Goal: Task Accomplishment & Management: Manage account settings

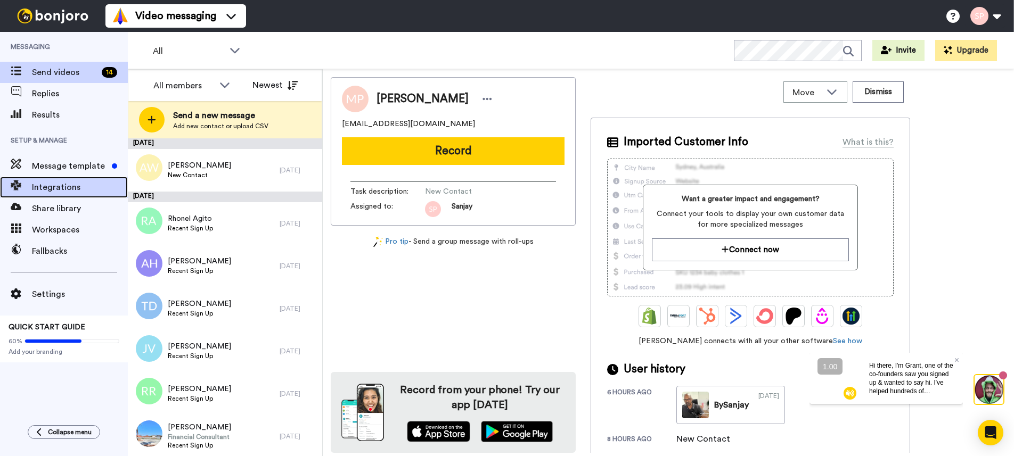
click at [95, 187] on span "Integrations" at bounding box center [80, 187] width 96 height 13
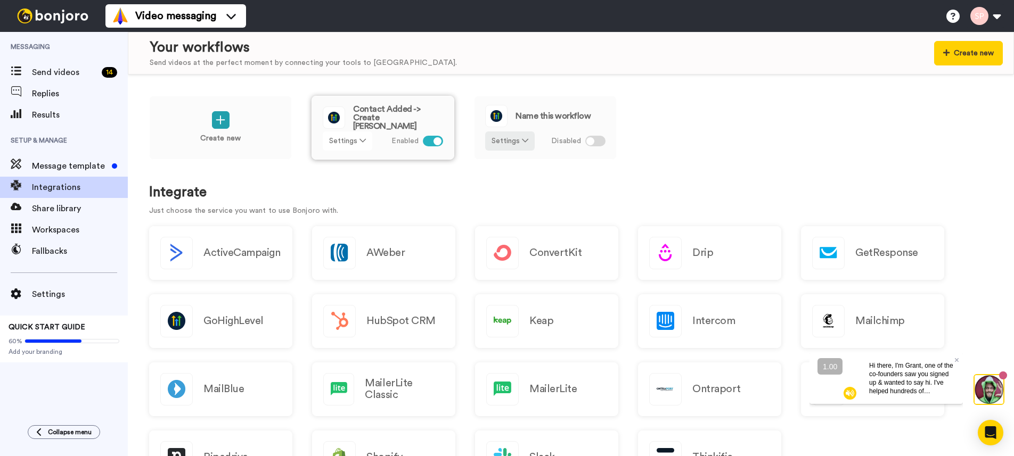
click at [352, 142] on button "Settings" at bounding box center [348, 141] width 50 height 19
click at [348, 160] on link "Edit" at bounding box center [347, 163] width 47 height 19
click at [524, 140] on icon at bounding box center [525, 140] width 6 height 7
click at [512, 198] on span "Remove" at bounding box center [510, 201] width 31 height 8
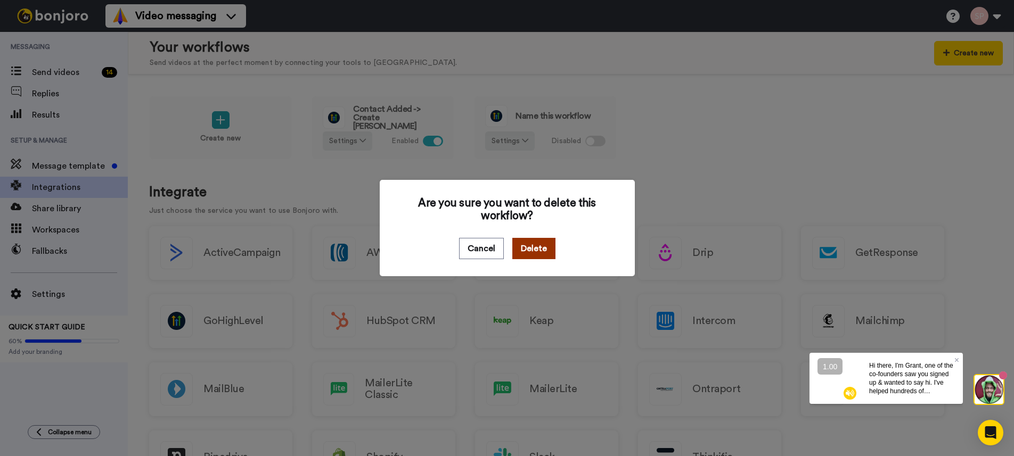
click at [530, 250] on button "Delete" at bounding box center [533, 248] width 43 height 21
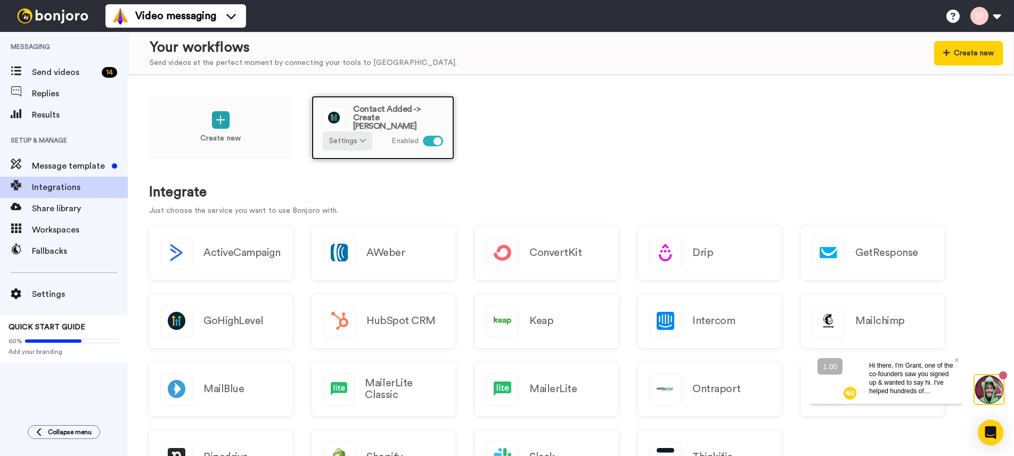
click at [413, 115] on span "Contact Added -> Create Bonjoro" at bounding box center [398, 118] width 90 height 26
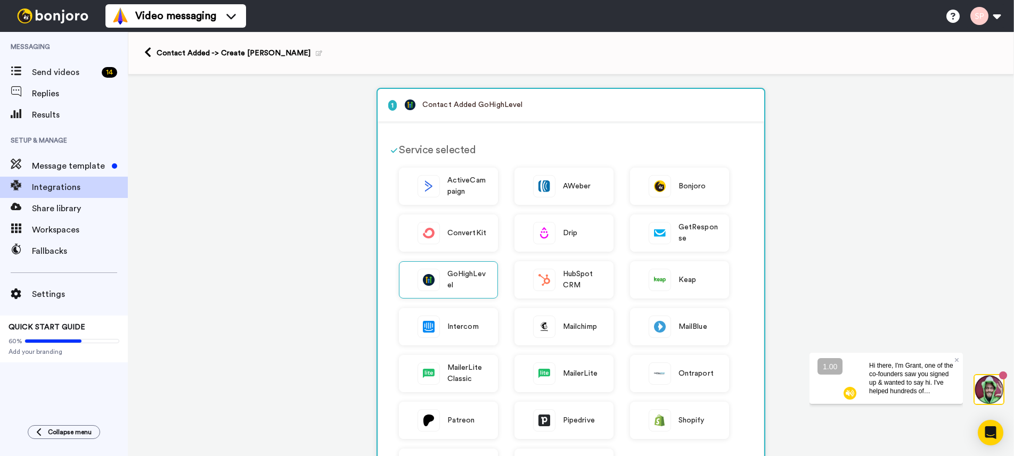
click at [157, 58] on div "Contact Added -> Create [PERSON_NAME]" at bounding box center [240, 53] width 166 height 11
click at [145, 54] on icon at bounding box center [147, 52] width 7 height 11
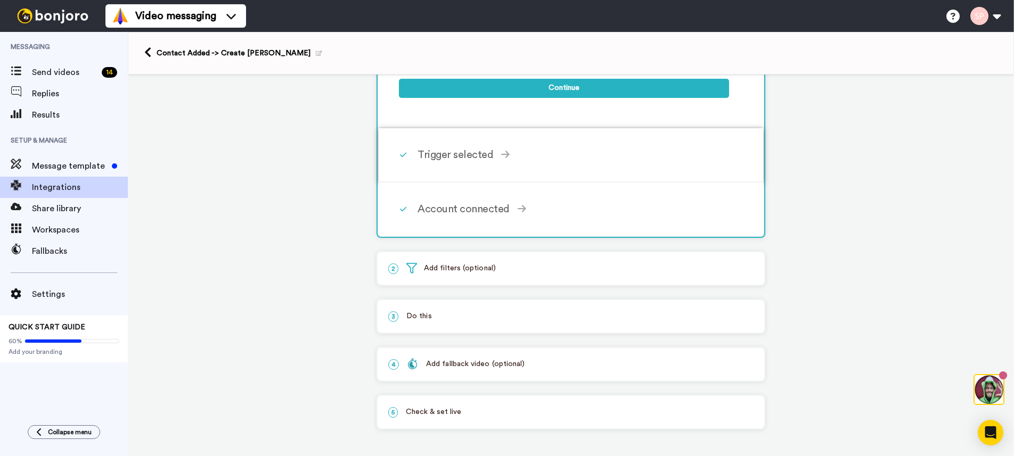
click at [542, 156] on div "Trigger selected" at bounding box center [574, 155] width 312 height 16
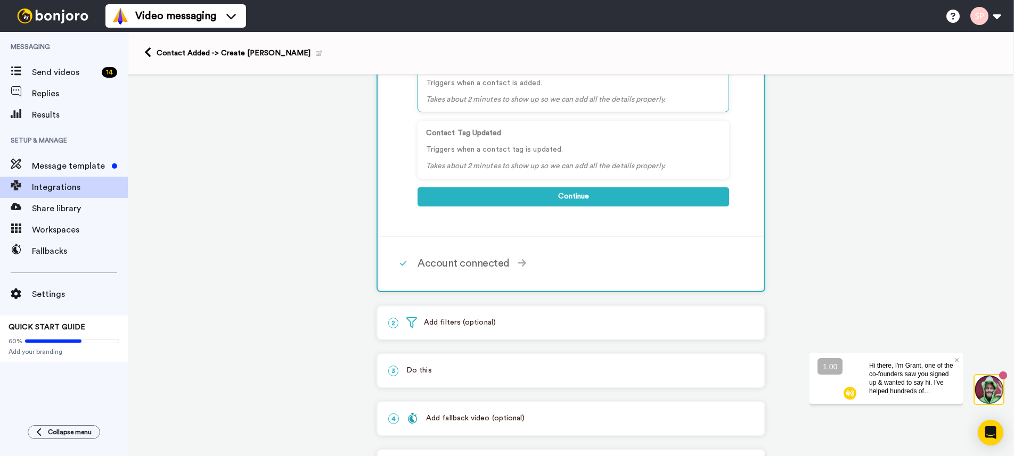
scroll to position [200, 0]
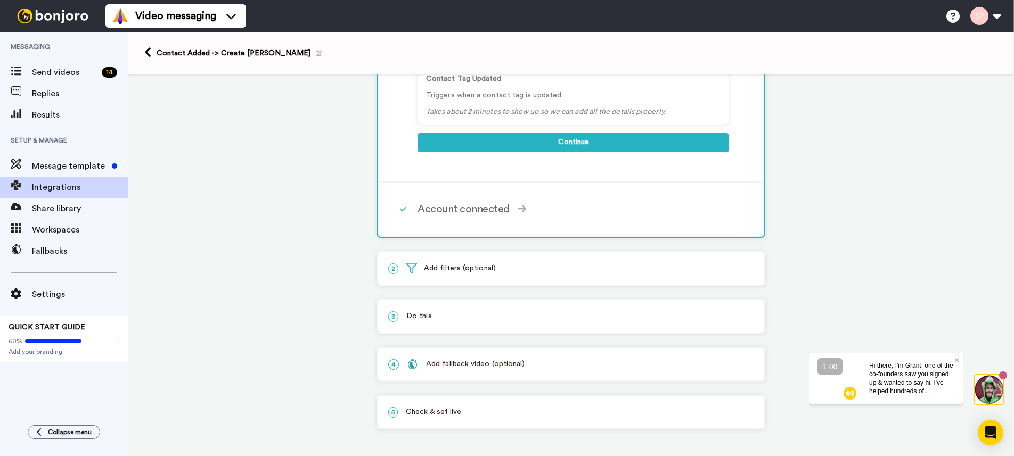
click at [583, 307] on div "3 Do this" at bounding box center [571, 316] width 387 height 32
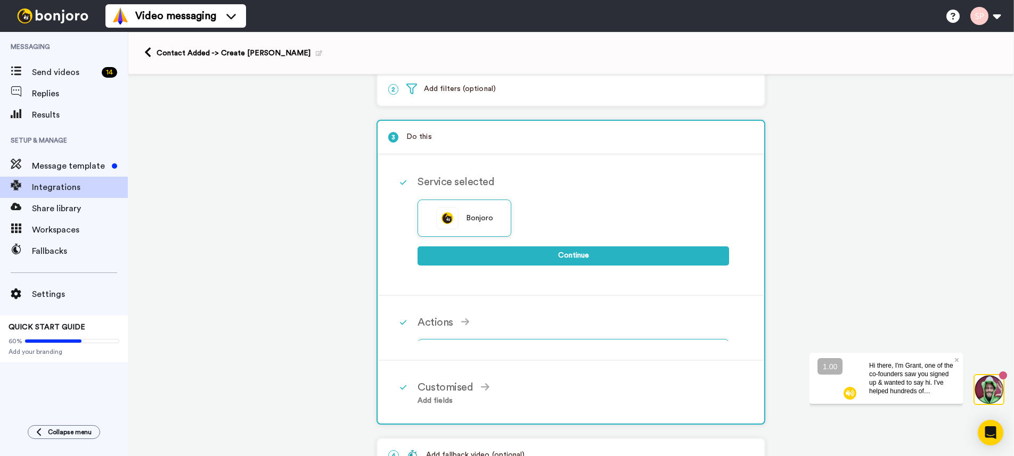
scroll to position [56, 0]
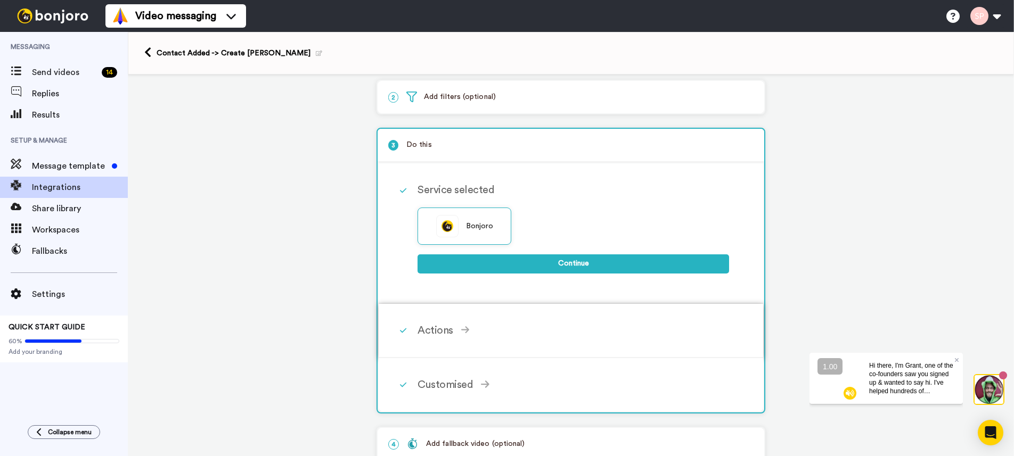
drag, startPoint x: 561, startPoint y: 335, endPoint x: 574, endPoint y: 336, distance: 12.8
click at [562, 335] on div "Actions" at bounding box center [574, 331] width 312 height 16
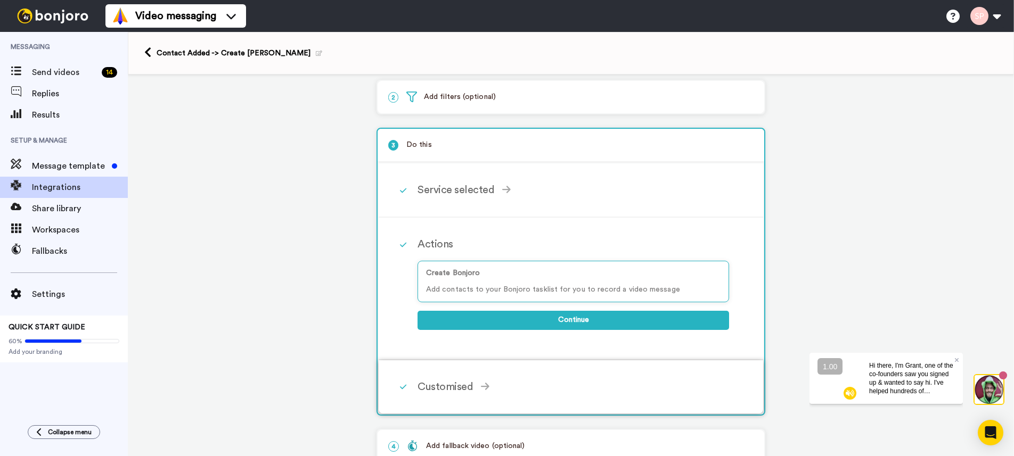
click at [641, 387] on div "Customised" at bounding box center [574, 387] width 312 height 16
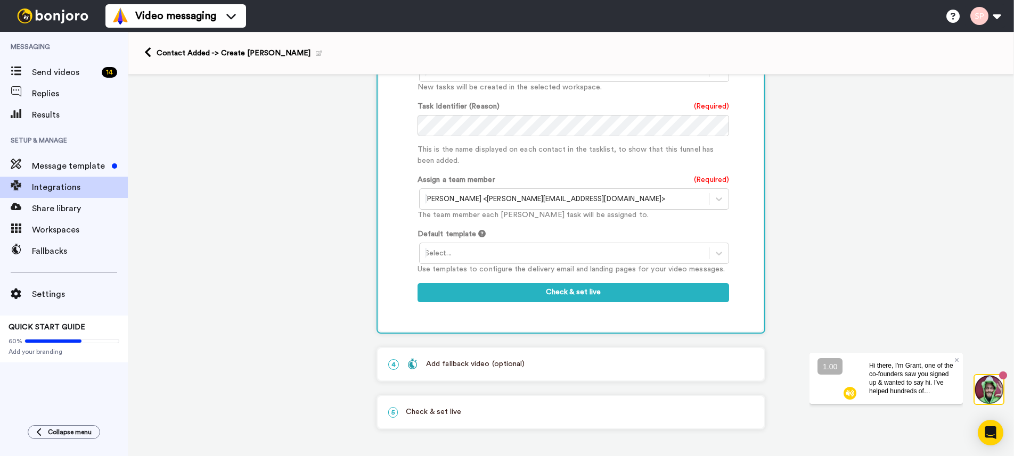
scroll to position [470, 0]
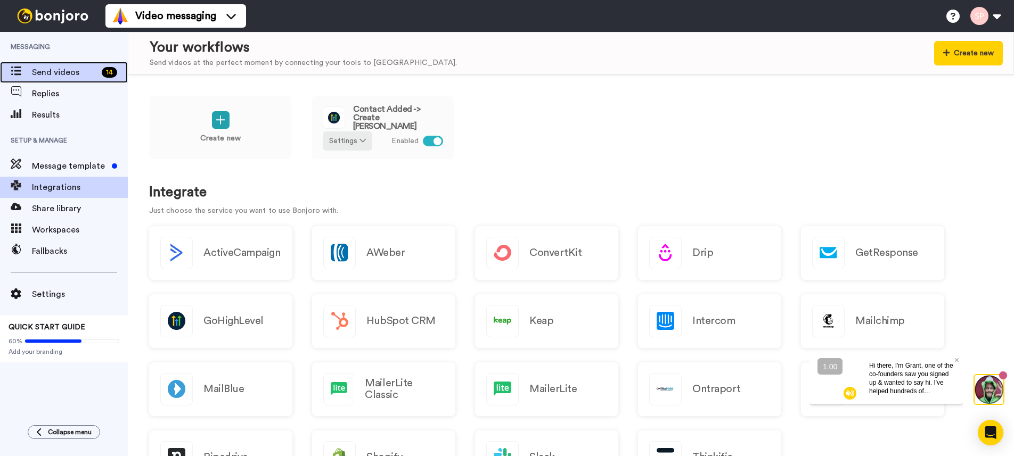
click at [76, 69] on span "Send videos" at bounding box center [65, 72] width 66 height 13
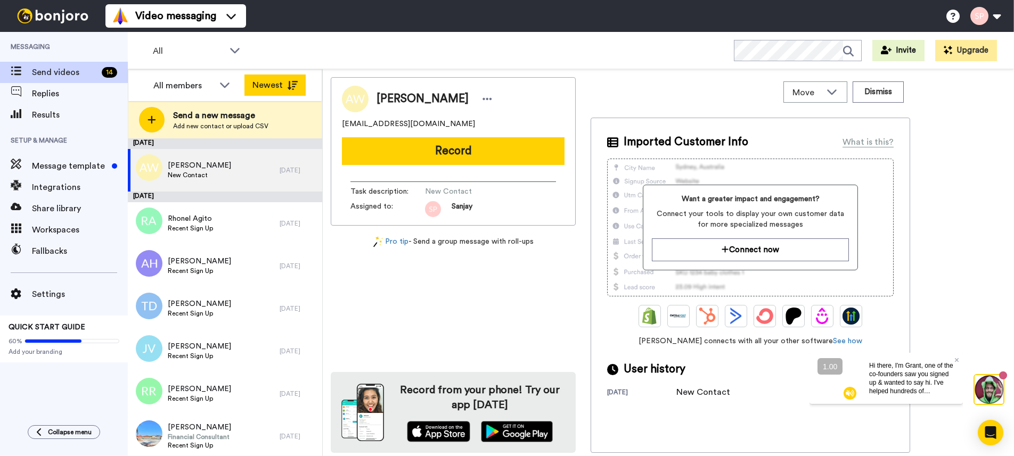
click at [297, 82] on icon at bounding box center [292, 85] width 11 height 9
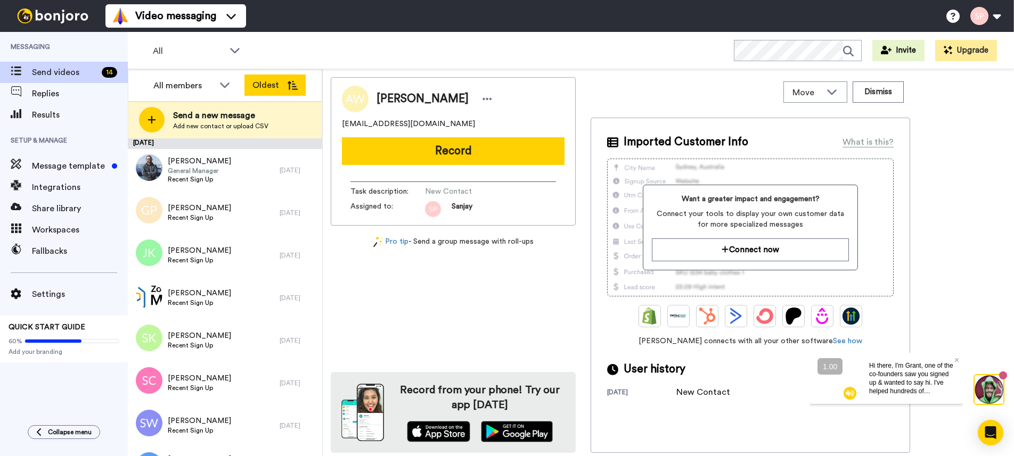
click at [296, 82] on icon at bounding box center [292, 85] width 11 height 9
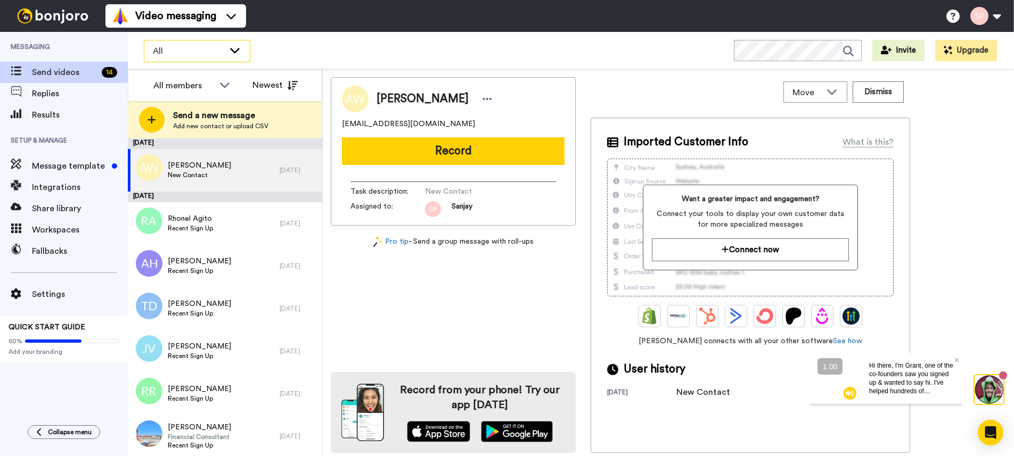
click at [233, 55] on div "All" at bounding box center [196, 50] width 105 height 21
click at [321, 39] on div "All WORKSPACES View all All Default Task List + Add a new workspace Invite Upgr…" at bounding box center [571, 50] width 886 height 37
click at [76, 89] on span "Replies" at bounding box center [80, 93] width 96 height 13
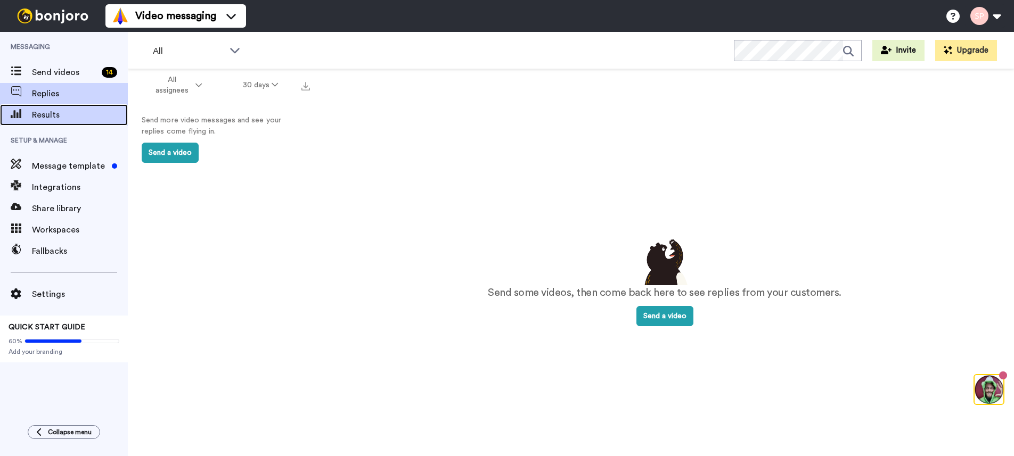
click at [71, 118] on span "Results" at bounding box center [80, 115] width 96 height 13
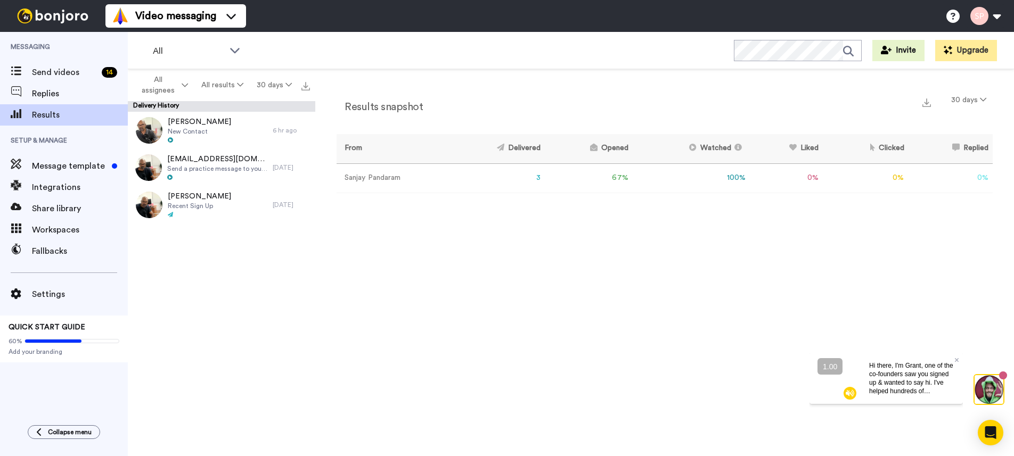
click at [373, 246] on div "Results snapshot 30 days From Delivered Opened Watched Liked Clicked Replied Fa…" at bounding box center [664, 265] width 699 height 393
click at [50, 185] on span "Integrations" at bounding box center [80, 187] width 96 height 13
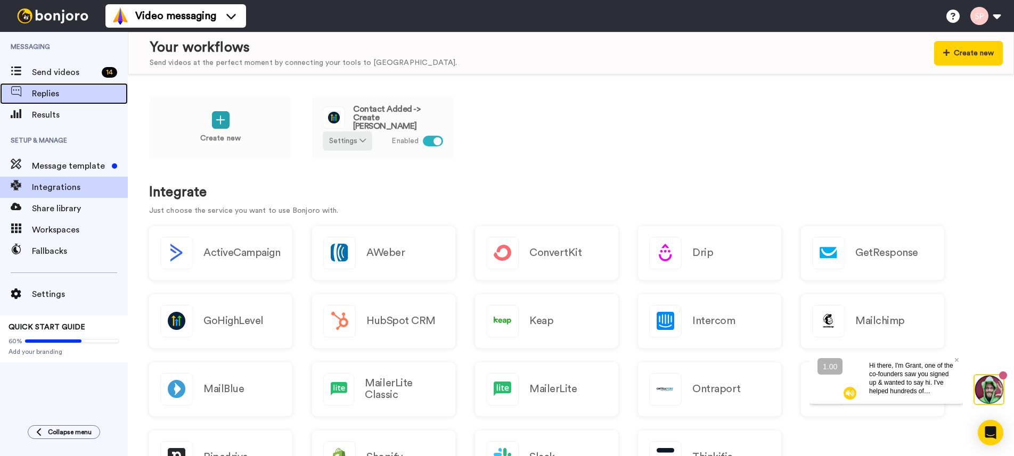
click at [50, 97] on span "Replies" at bounding box center [80, 93] width 96 height 13
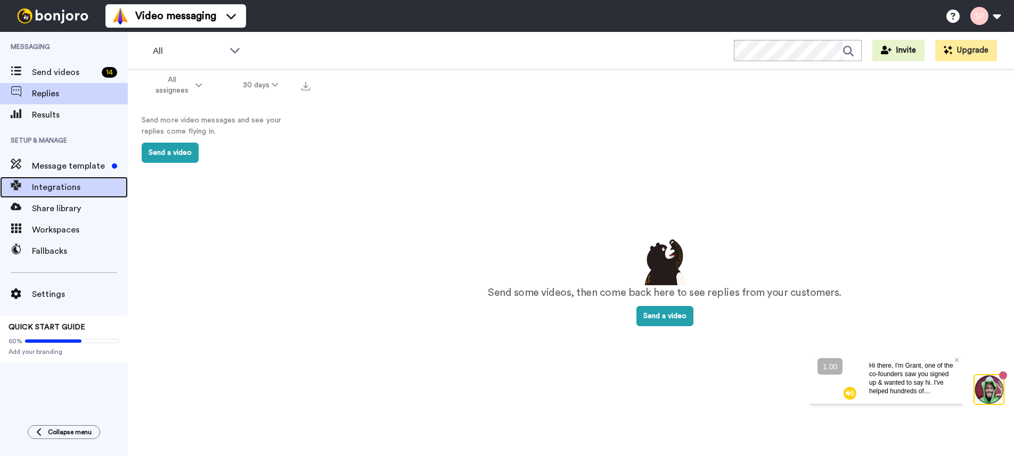
click at [48, 190] on span "Integrations" at bounding box center [80, 187] width 96 height 13
